Goal: Task Accomplishment & Management: Manage account settings

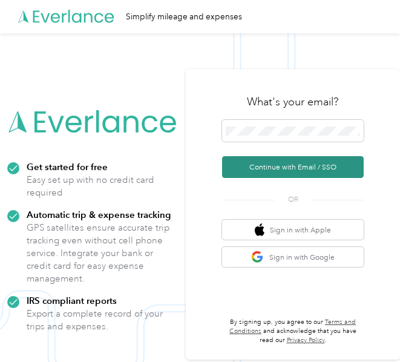
click at [260, 165] on button "Continue with Email / SSO" at bounding box center [293, 167] width 142 height 22
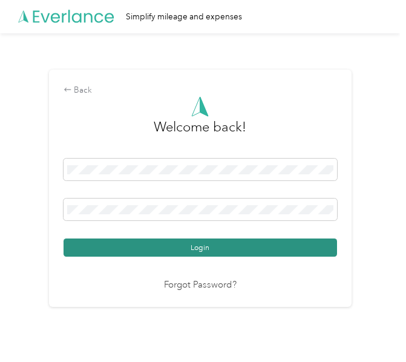
click at [192, 244] on button "Login" at bounding box center [200, 247] width 273 height 18
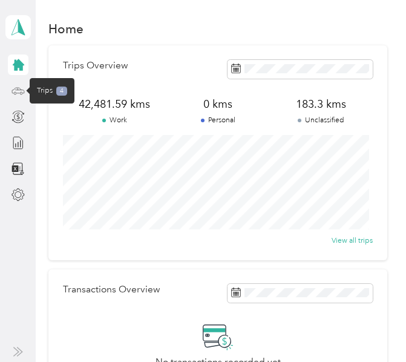
click at [19, 93] on icon at bounding box center [17, 90] width 13 height 13
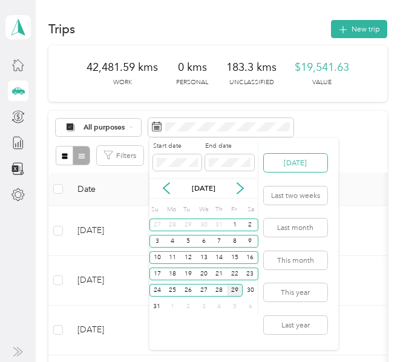
click at [285, 156] on button "[DATE]" at bounding box center [296, 163] width 64 height 18
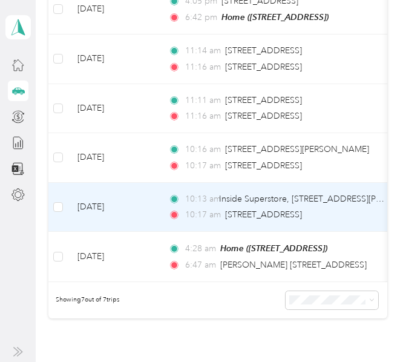
scroll to position [242, 0]
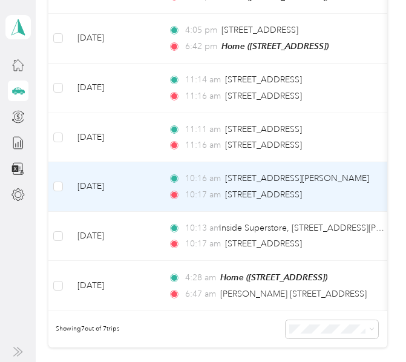
click at [152, 188] on td "[DATE]" at bounding box center [113, 187] width 91 height 50
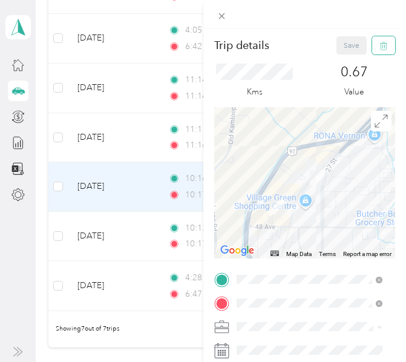
click at [379, 48] on icon "button" at bounding box center [383, 46] width 8 height 8
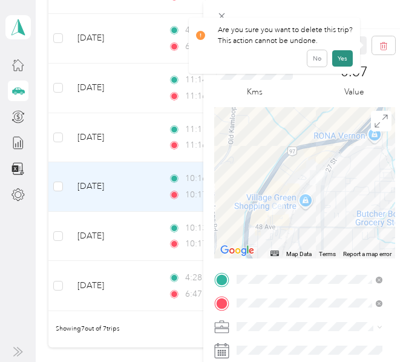
click at [338, 59] on button "Yes" at bounding box center [342, 58] width 21 height 16
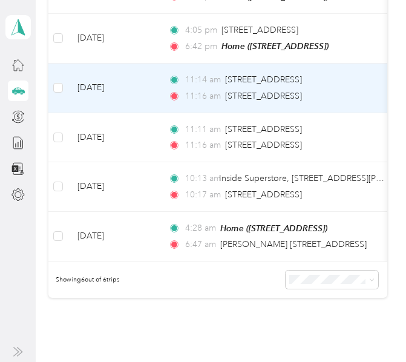
click at [149, 83] on td "[DATE]" at bounding box center [113, 89] width 91 height 50
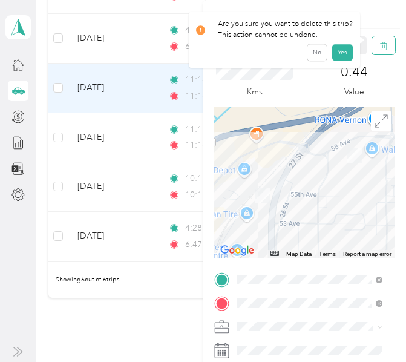
click at [379, 48] on icon "button" at bounding box center [383, 46] width 8 height 8
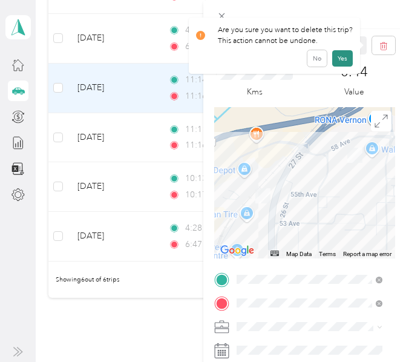
click at [337, 61] on button "Yes" at bounding box center [342, 58] width 21 height 16
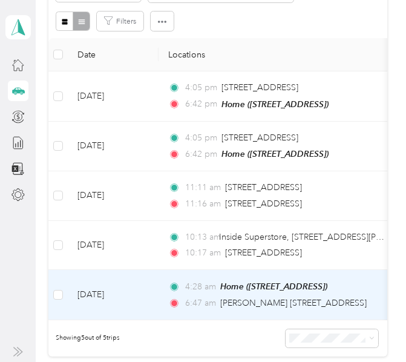
scroll to position [121, 0]
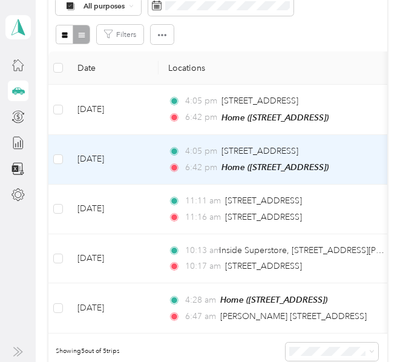
click at [155, 150] on td "[DATE]" at bounding box center [113, 160] width 91 height 50
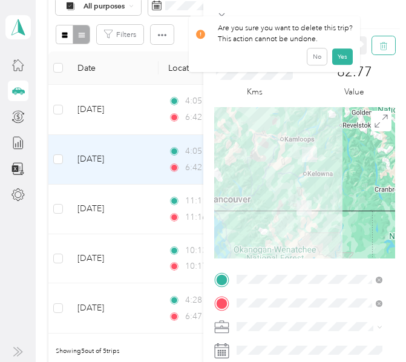
click at [380, 43] on icon "button" at bounding box center [383, 46] width 7 height 8
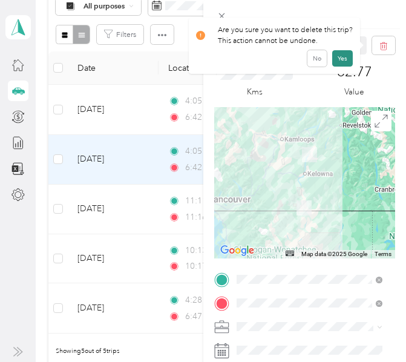
click at [341, 56] on button "Yes" at bounding box center [342, 58] width 21 height 16
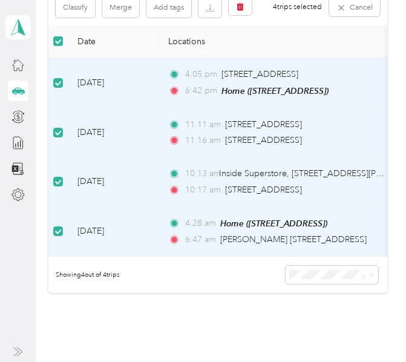
scroll to position [94, 0]
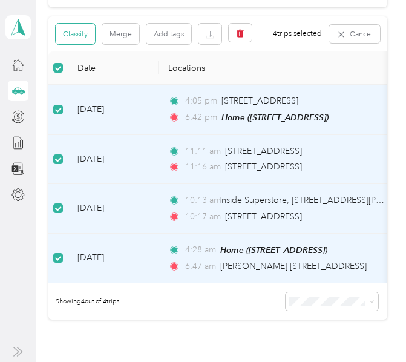
click at [79, 38] on button "Classify" at bounding box center [75, 34] width 39 height 21
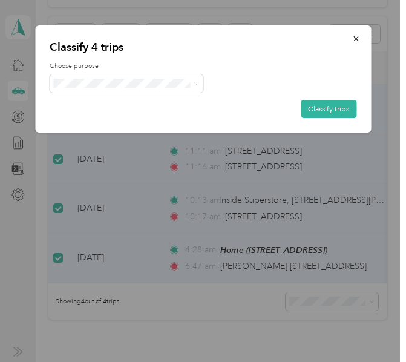
click at [92, 101] on span "[PERSON_NAME] [GEOGRAPHIC_DATA]" at bounding box center [144, 100] width 134 height 11
click at [323, 111] on button "Classify trips" at bounding box center [329, 109] width 56 height 18
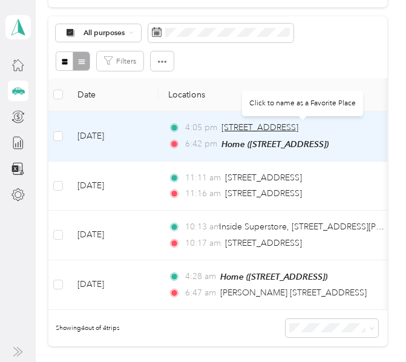
click at [247, 127] on span "[STREET_ADDRESS]" at bounding box center [259, 127] width 77 height 10
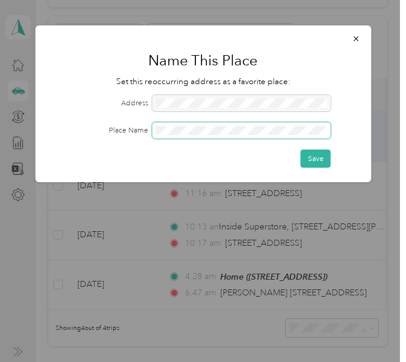
click at [246, 125] on span at bounding box center [241, 130] width 179 height 16
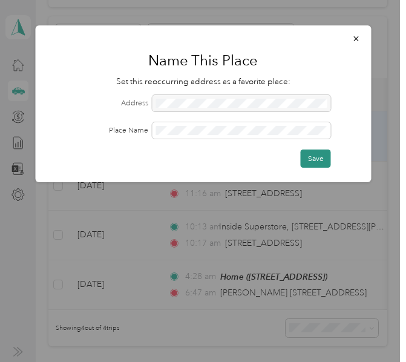
click at [316, 154] on button "Save" at bounding box center [316, 158] width 30 height 18
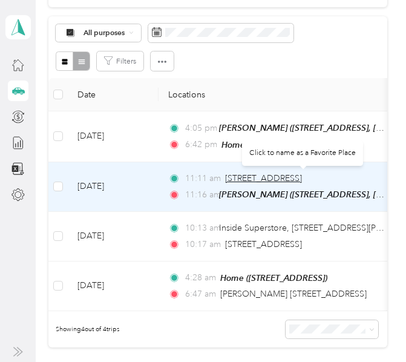
click at [248, 174] on span "[STREET_ADDRESS]" at bounding box center [263, 178] width 77 height 10
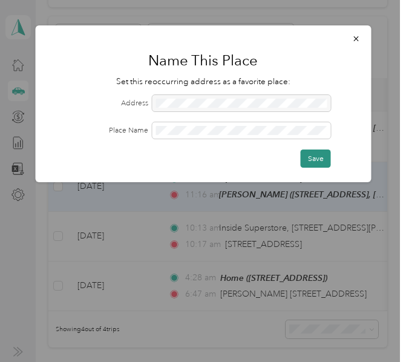
click at [325, 156] on button "Save" at bounding box center [316, 158] width 30 height 18
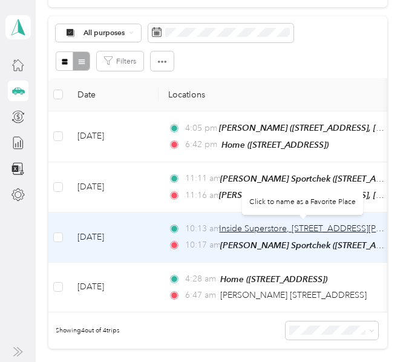
click at [281, 225] on span "Inside Superstore, [STREET_ADDRESS][PERSON_NAME]" at bounding box center [327, 228] width 217 height 10
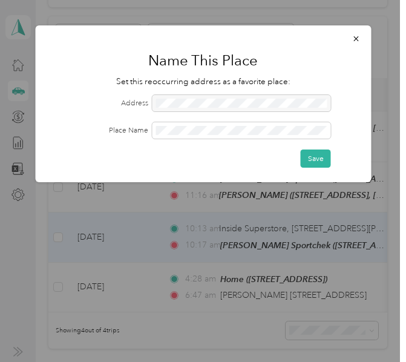
click at [174, 108] on div at bounding box center [241, 103] width 179 height 16
click at [316, 158] on button "Save" at bounding box center [316, 158] width 30 height 18
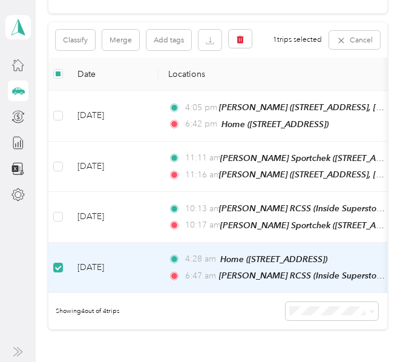
scroll to position [68, 0]
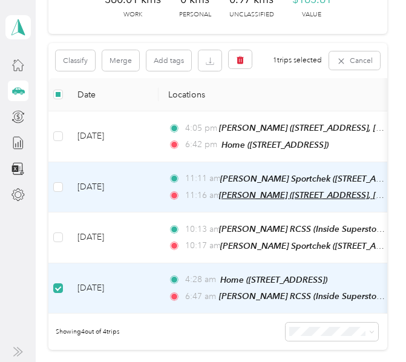
click at [246, 191] on span "[PERSON_NAME] ([STREET_ADDRESS], [GEOGRAPHIC_DATA], [GEOGRAPHIC_DATA])" at bounding box center [384, 195] width 331 height 10
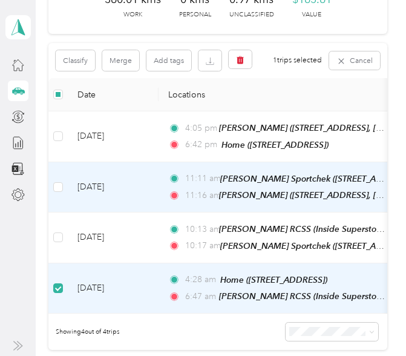
click at [128, 170] on div "[PERSON_NAME] ([STREET_ADDRESS], [GEOGRAPHIC_DATA], [GEOGRAPHIC_DATA]) Auto det…" at bounding box center [226, 146] width 298 height 62
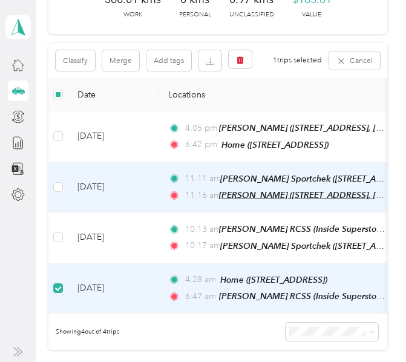
click at [254, 193] on span "[PERSON_NAME] ([STREET_ADDRESS], [GEOGRAPHIC_DATA], [GEOGRAPHIC_DATA])" at bounding box center [384, 195] width 331 height 10
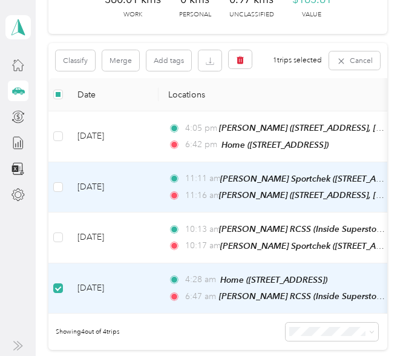
click at [139, 165] on button "Edit Place" at bounding box center [114, 167] width 60 height 18
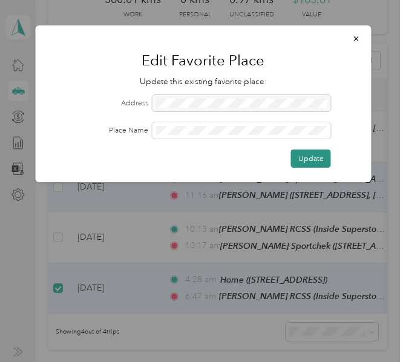
click at [308, 160] on button "Update" at bounding box center [311, 158] width 40 height 18
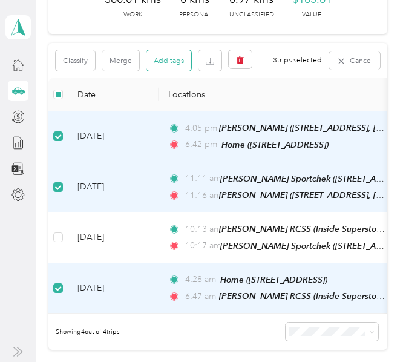
click at [162, 64] on button "Add tags" at bounding box center [168, 60] width 45 height 21
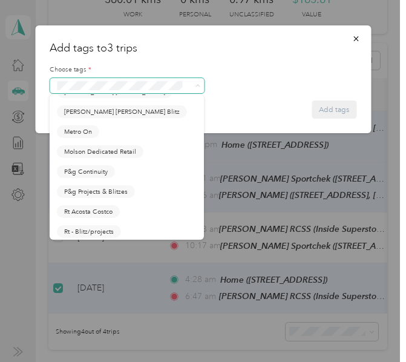
scroll to position [544, 0]
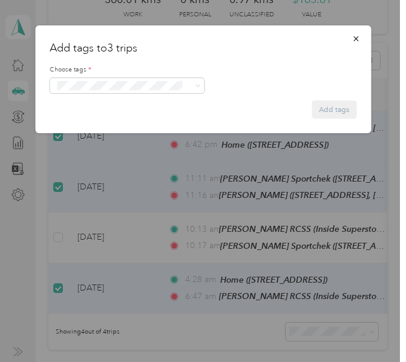
click at [97, 163] on li "P&g Continuity" at bounding box center [127, 153] width 154 height 20
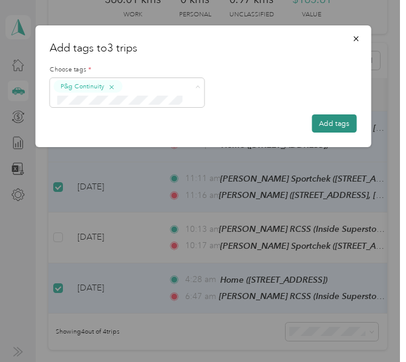
click at [333, 122] on button "Add tags" at bounding box center [334, 123] width 45 height 18
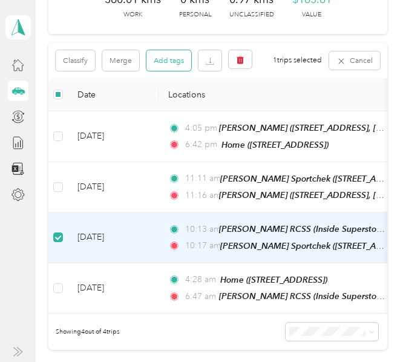
click at [162, 61] on button "Add tags" at bounding box center [168, 60] width 45 height 21
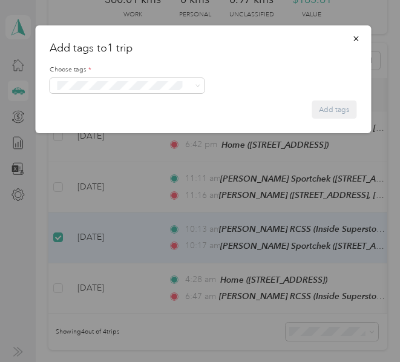
click at [110, 100] on span "Wt - Outlook Execution" at bounding box center [97, 98] width 66 height 9
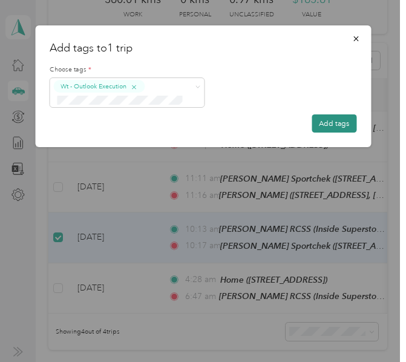
click at [325, 120] on button "Add tags" at bounding box center [334, 123] width 45 height 18
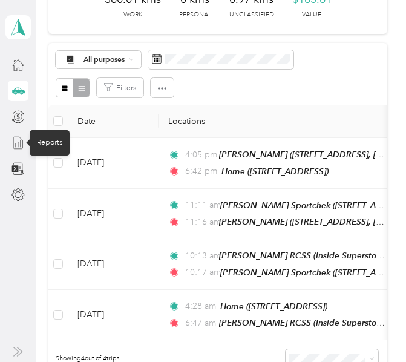
click at [20, 142] on line at bounding box center [20, 143] width 0 height 7
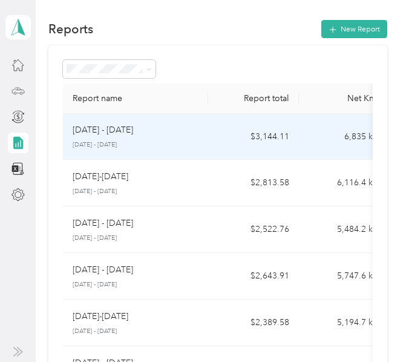
click at [116, 133] on p "[DATE] - [DATE]" at bounding box center [103, 129] width 60 height 13
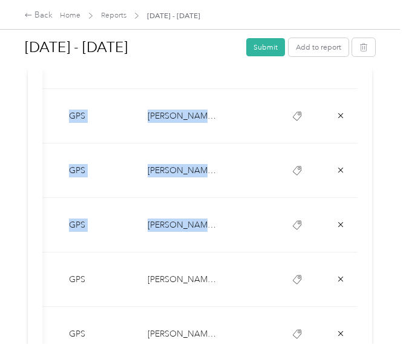
scroll to position [0, 395]
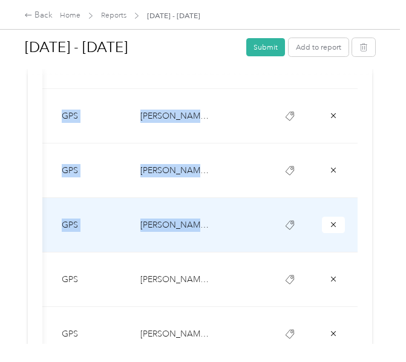
drag, startPoint x: 64, startPoint y: 261, endPoint x: 307, endPoint y: 228, distance: 244.8
copy tbody "179.28 [DATE] $82.47 04:05 pm [PERSON_NAME] 06:42 pm Home GPS [PERSON_NAME] [GE…"
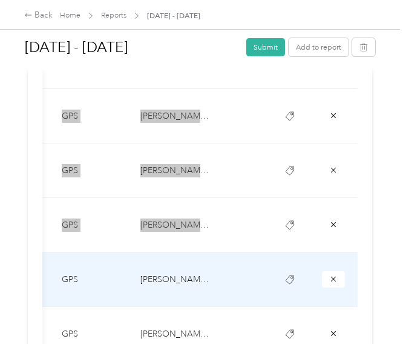
scroll to position [0, 0]
